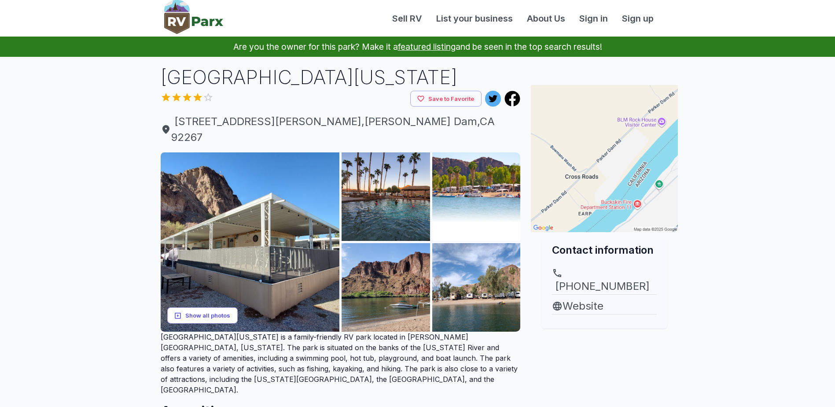
click at [201, 307] on button "Show all photos" at bounding box center [202, 315] width 70 height 16
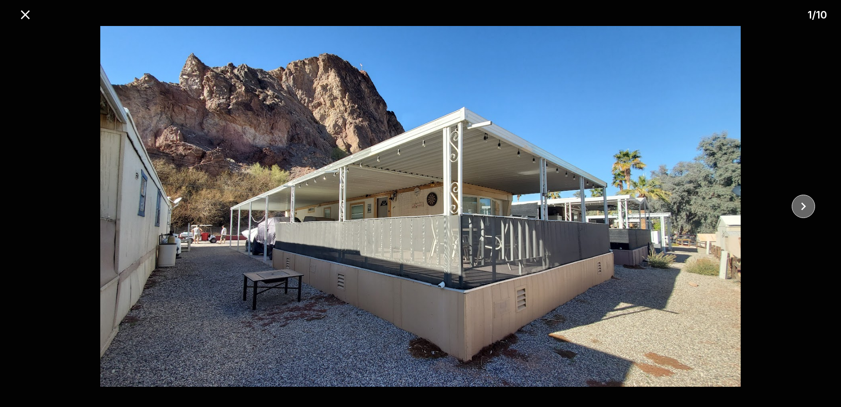
click at [800, 206] on icon "close" at bounding box center [803, 205] width 15 height 15
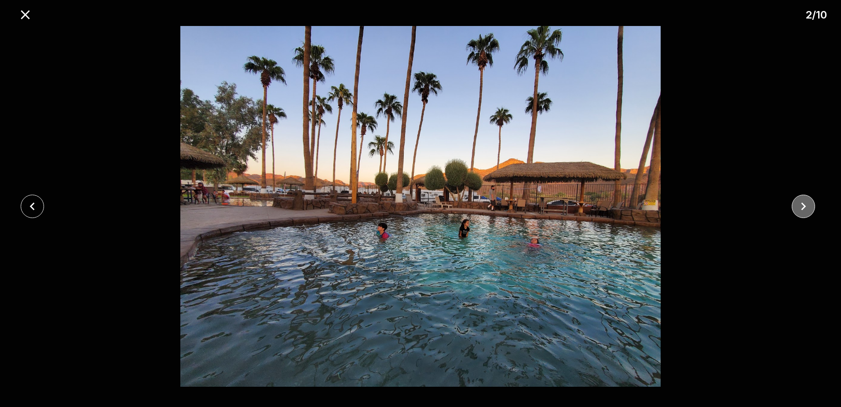
click at [800, 206] on icon "close" at bounding box center [803, 205] width 15 height 15
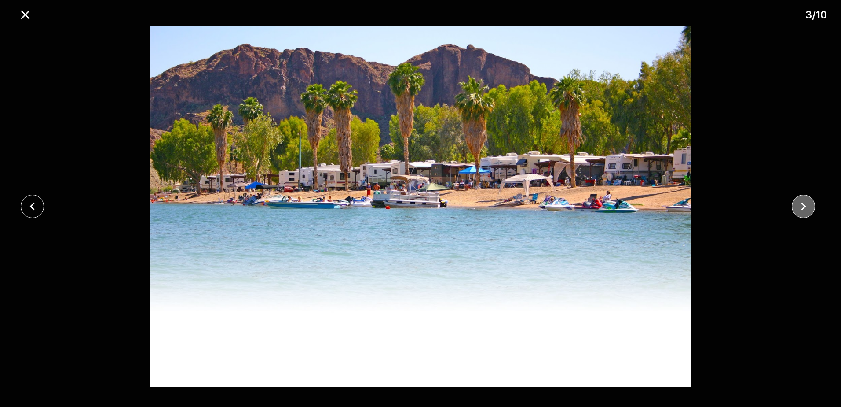
click at [800, 206] on icon "close" at bounding box center [803, 205] width 15 height 15
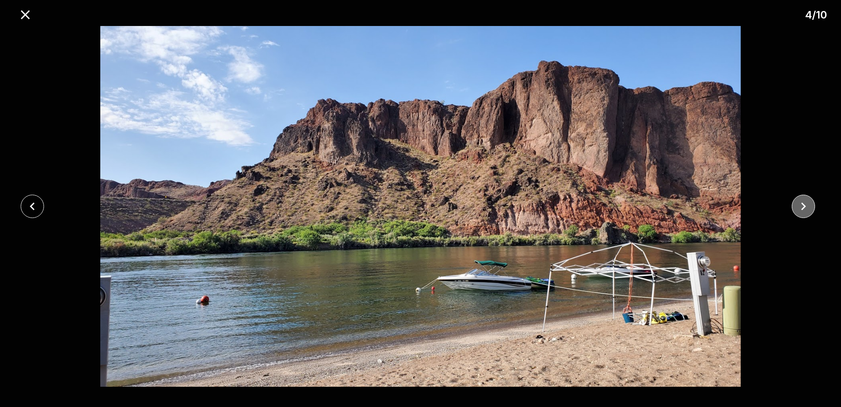
click at [800, 206] on icon "close" at bounding box center [803, 205] width 15 height 15
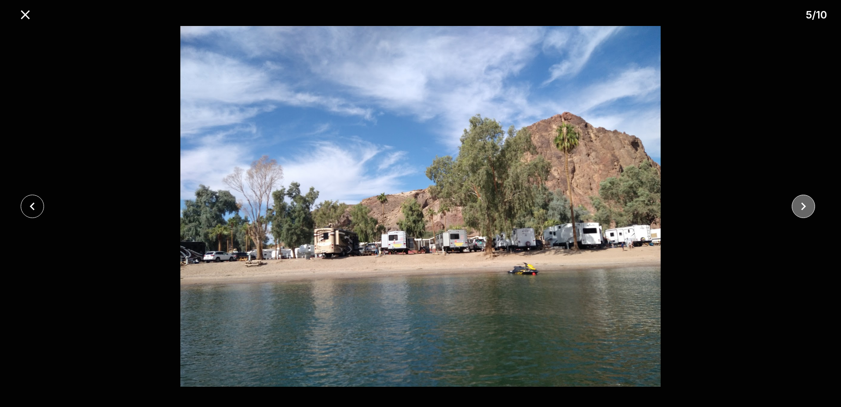
click at [800, 206] on icon "close" at bounding box center [803, 205] width 15 height 15
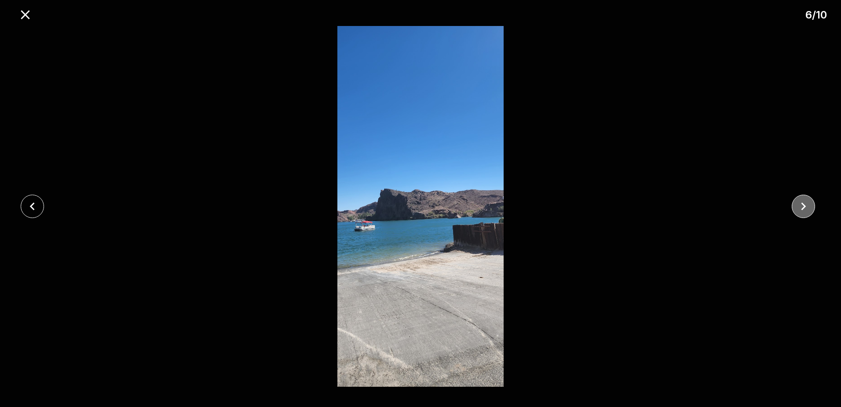
click at [800, 206] on icon "close" at bounding box center [803, 205] width 15 height 15
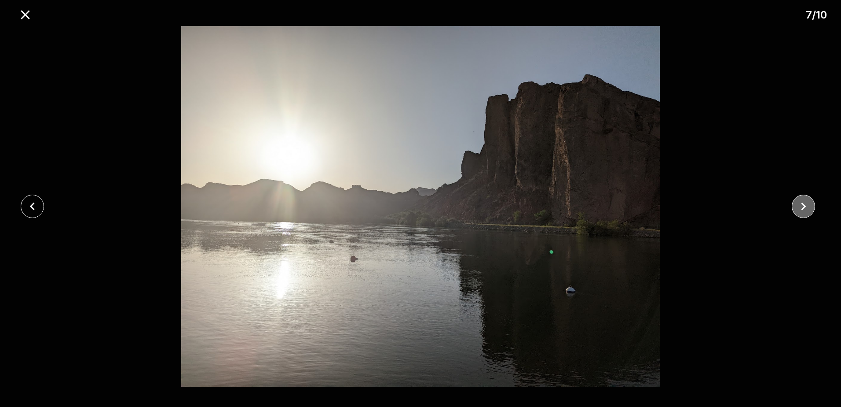
click at [800, 206] on icon "close" at bounding box center [803, 205] width 15 height 15
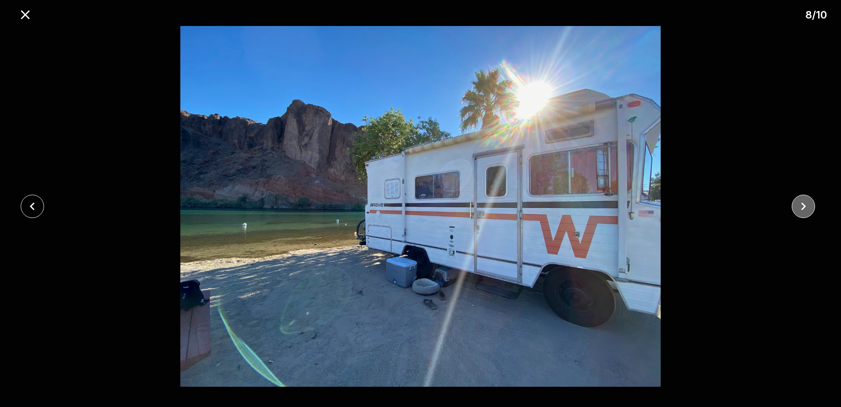
click at [808, 207] on icon "close" at bounding box center [803, 205] width 15 height 15
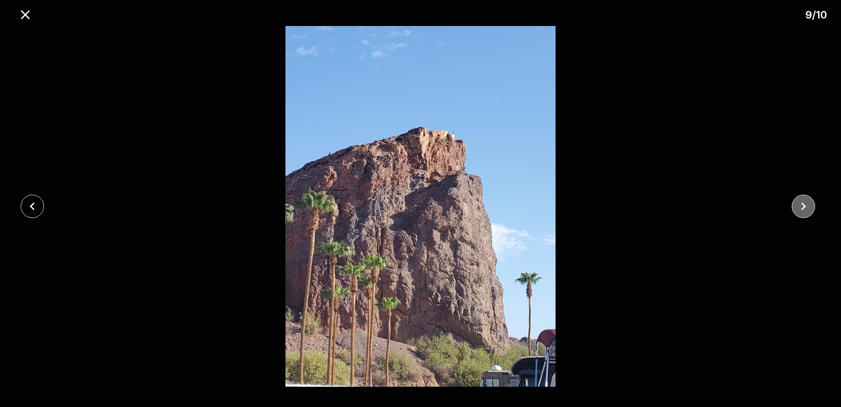
click at [808, 207] on icon "close" at bounding box center [803, 205] width 15 height 15
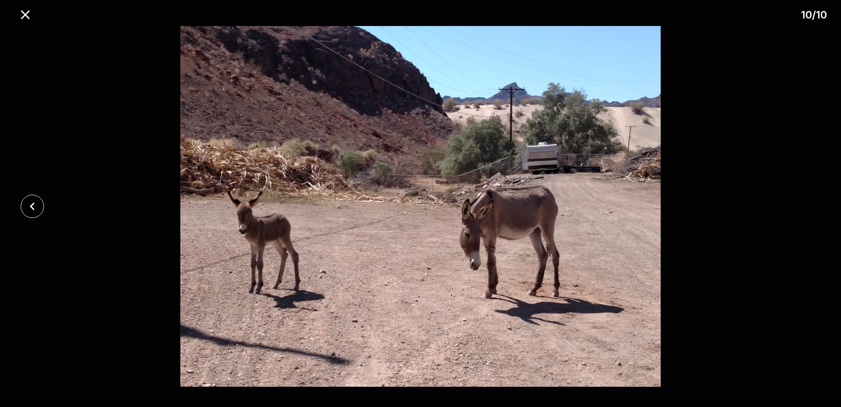
click at [808, 207] on div at bounding box center [420, 206] width 841 height 360
drag, startPoint x: 42, startPoint y: 167, endPoint x: 23, endPoint y: 204, distance: 41.7
click at [24, 203] on div at bounding box center [420, 206] width 841 height 360
click at [26, 207] on icon "close" at bounding box center [32, 205] width 15 height 15
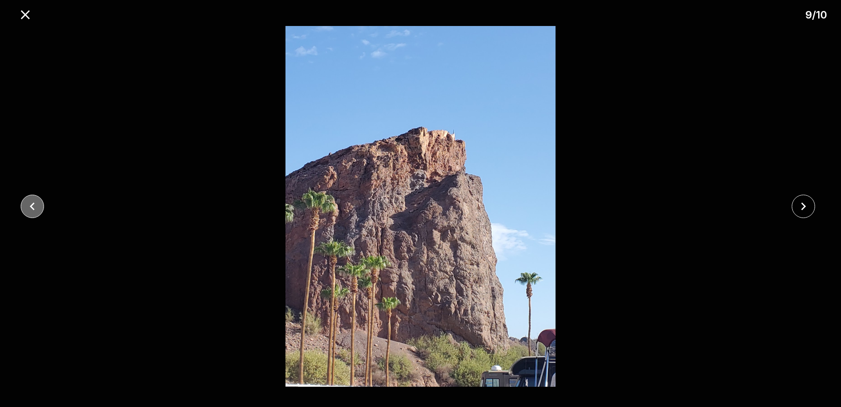
click at [26, 206] on icon "close" at bounding box center [32, 205] width 15 height 15
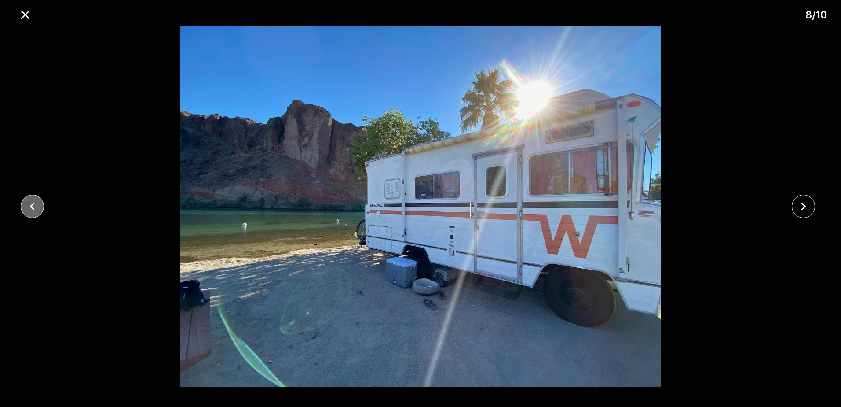
click at [26, 207] on icon "close" at bounding box center [32, 205] width 15 height 15
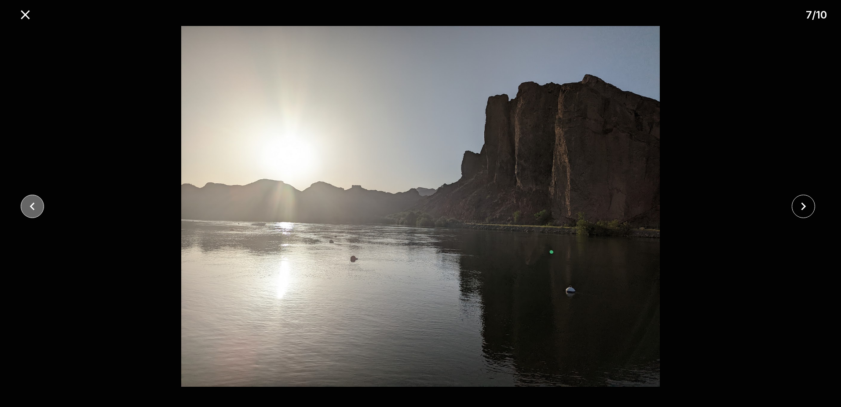
click at [26, 207] on icon "close" at bounding box center [32, 205] width 15 height 15
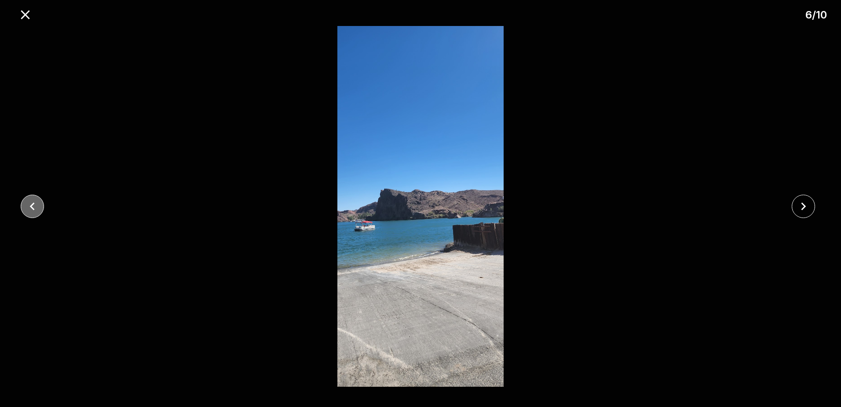
click at [26, 207] on icon "close" at bounding box center [32, 205] width 15 height 15
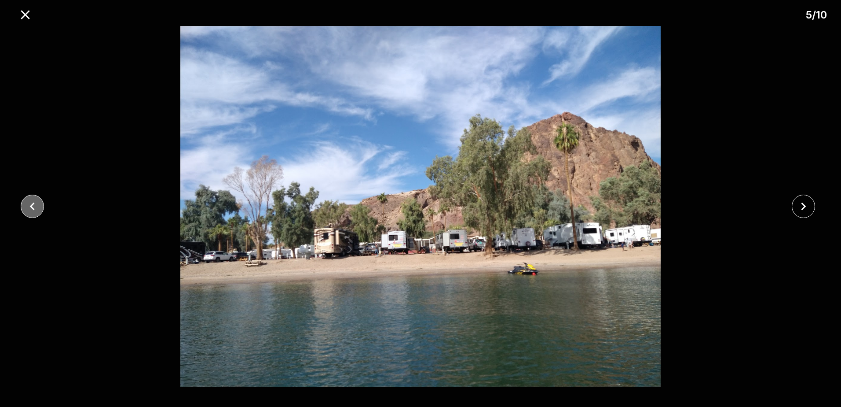
click at [31, 207] on icon "close" at bounding box center [32, 206] width 5 height 8
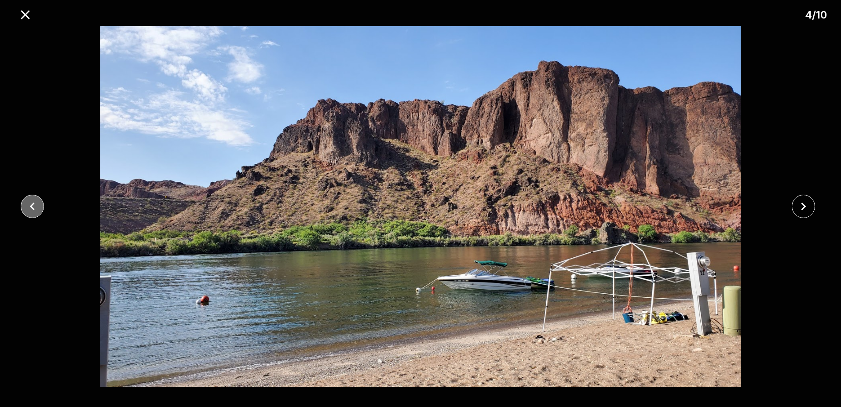
click at [34, 206] on icon "close" at bounding box center [32, 205] width 15 height 15
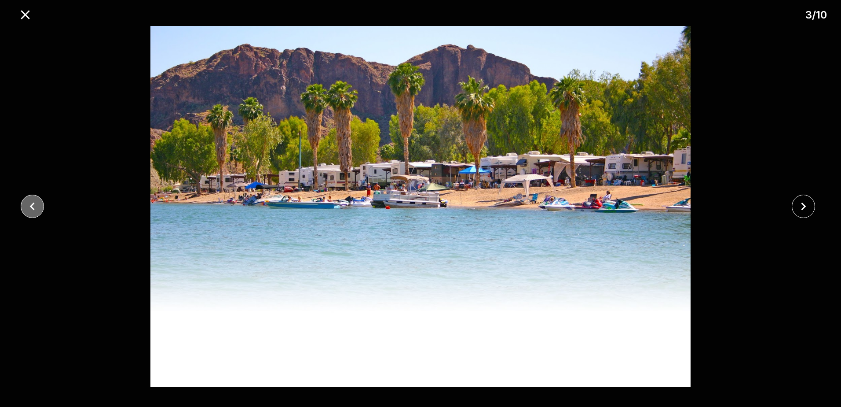
click at [34, 206] on icon "close" at bounding box center [32, 205] width 15 height 15
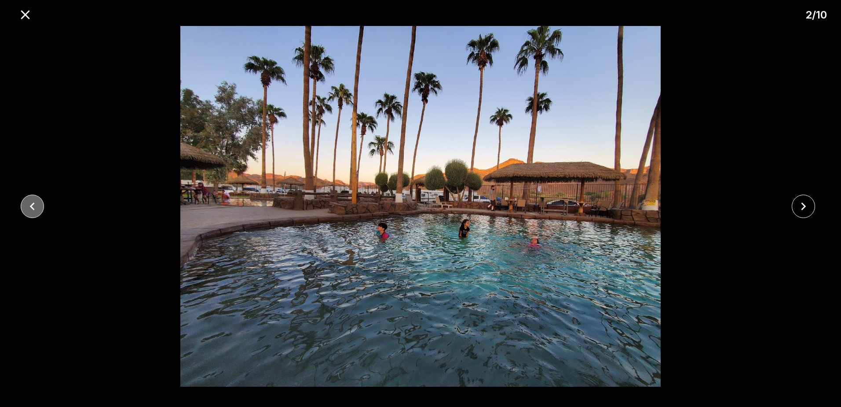
click at [41, 208] on button "close" at bounding box center [32, 205] width 23 height 23
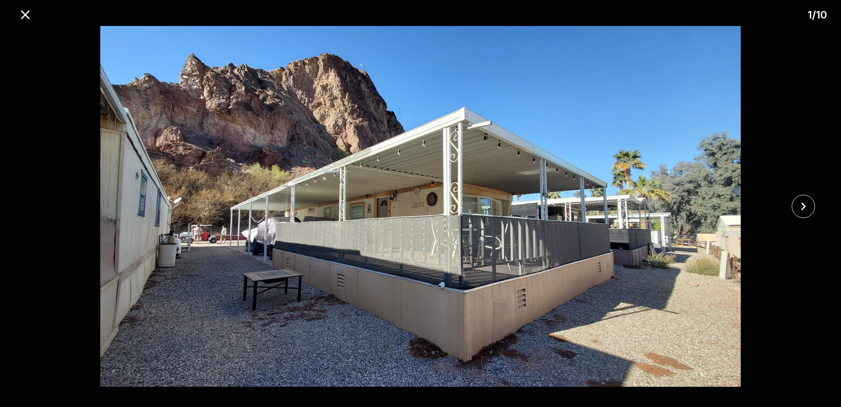
click at [41, 208] on div at bounding box center [420, 206] width 841 height 360
click at [24, 15] on icon "close" at bounding box center [25, 14] width 9 height 9
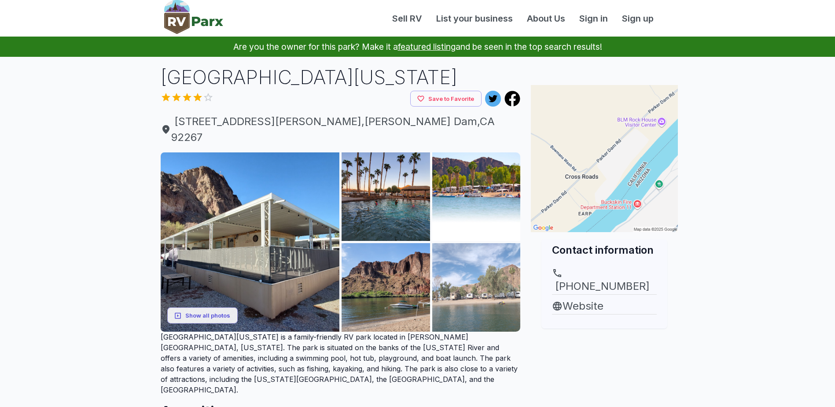
click at [473, 272] on img at bounding box center [476, 287] width 88 height 88
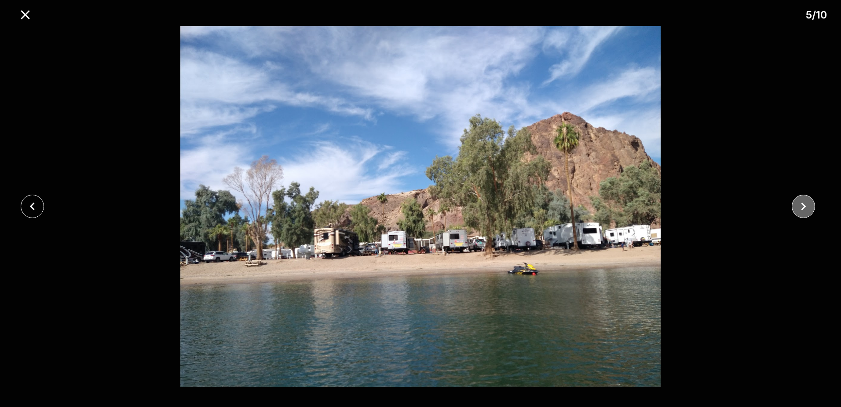
click at [802, 209] on icon "close" at bounding box center [803, 205] width 15 height 15
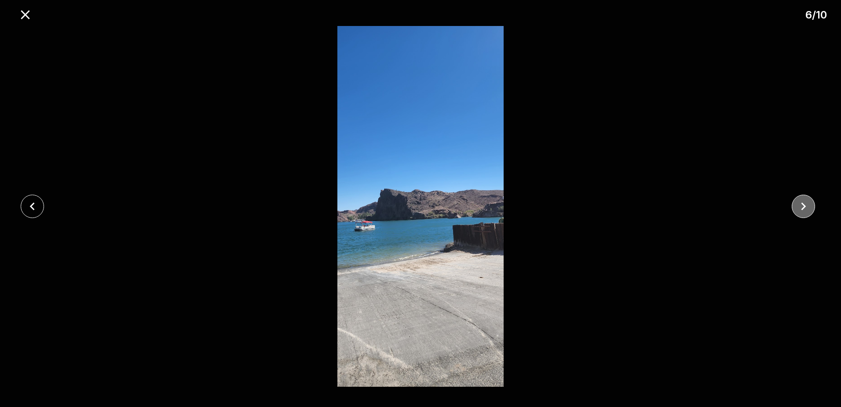
click at [802, 209] on icon "close" at bounding box center [803, 205] width 15 height 15
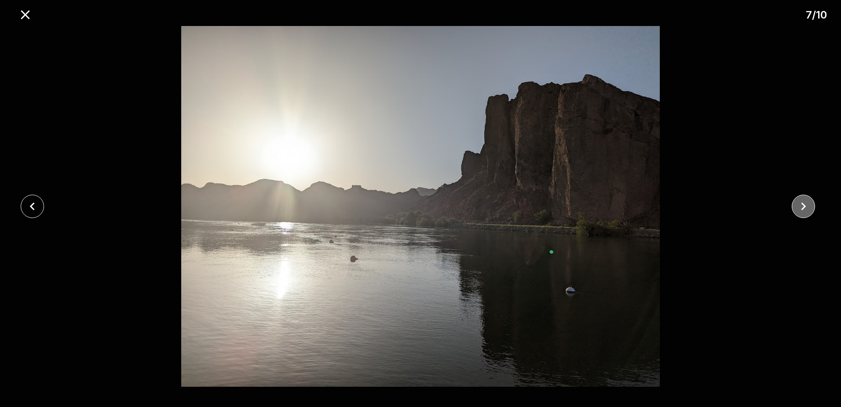
click at [802, 209] on icon "close" at bounding box center [803, 205] width 15 height 15
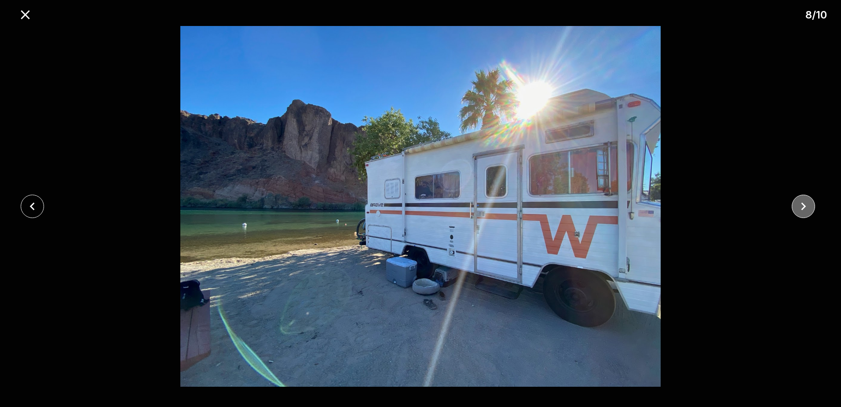
click at [796, 211] on icon "close" at bounding box center [803, 205] width 15 height 15
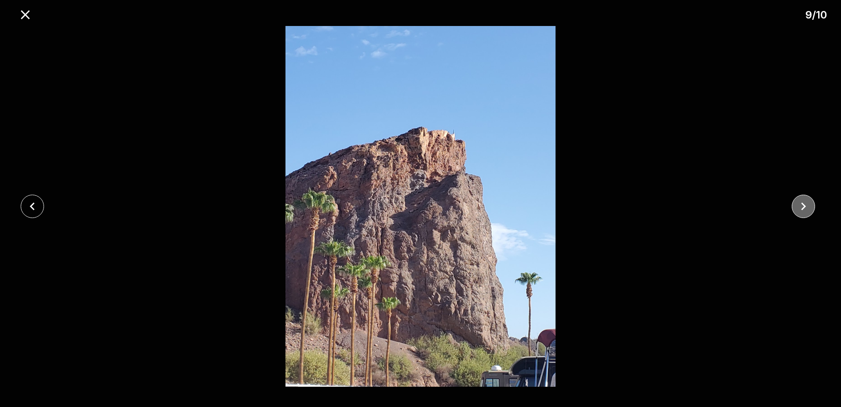
click at [796, 211] on icon "close" at bounding box center [803, 205] width 15 height 15
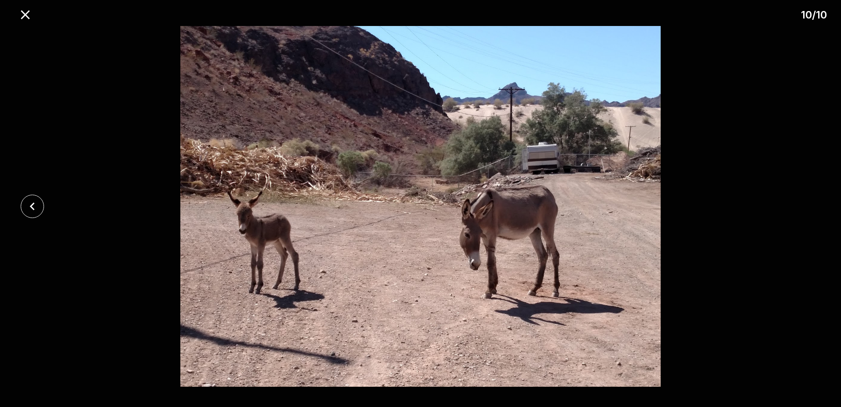
click at [796, 211] on div at bounding box center [420, 206] width 841 height 360
click at [26, 17] on icon "close" at bounding box center [25, 14] width 15 height 15
